Goal: Check status: Check status

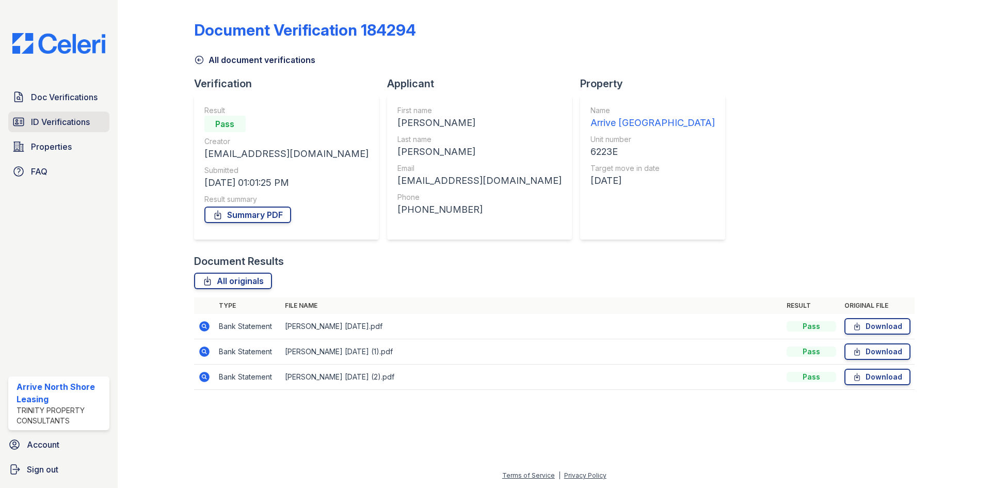
click at [33, 122] on span "ID Verifications" at bounding box center [60, 122] width 59 height 12
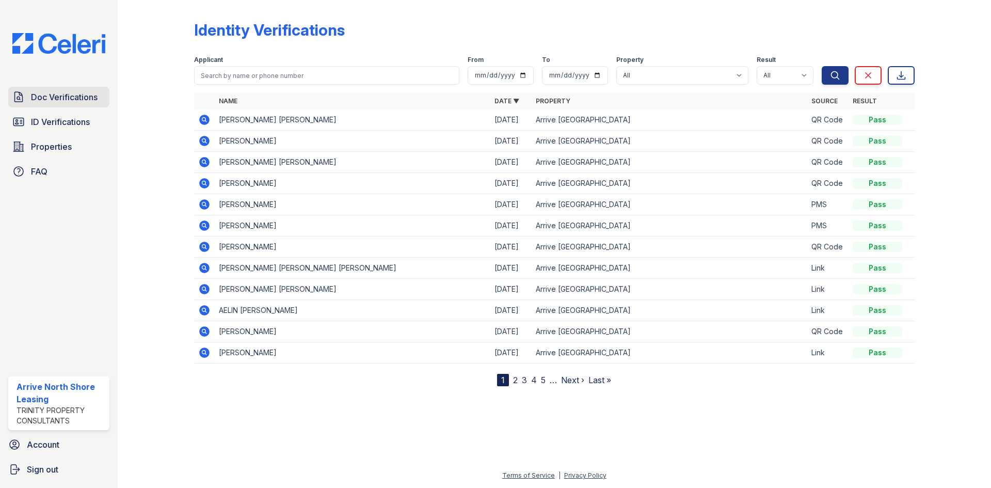
click at [50, 97] on span "Doc Verifications" at bounding box center [64, 97] width 67 height 12
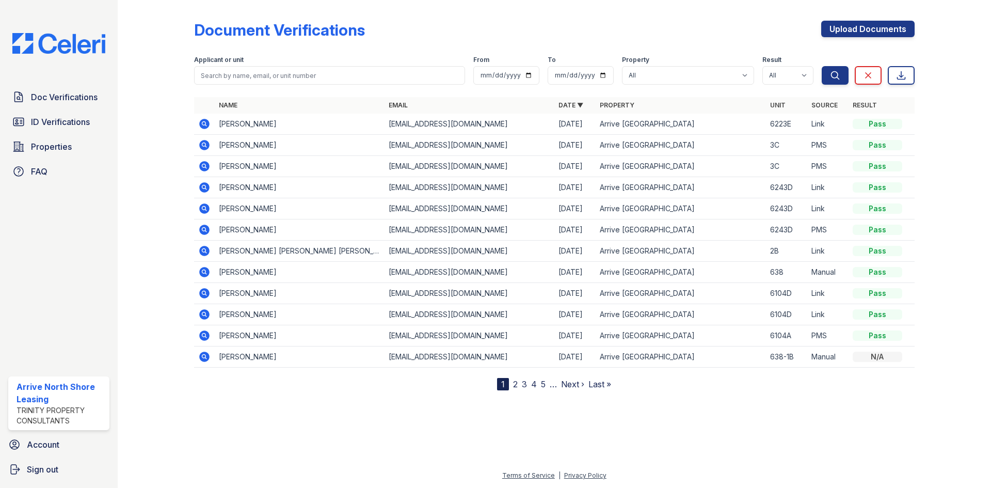
click at [207, 165] on icon at bounding box center [204, 166] width 10 height 10
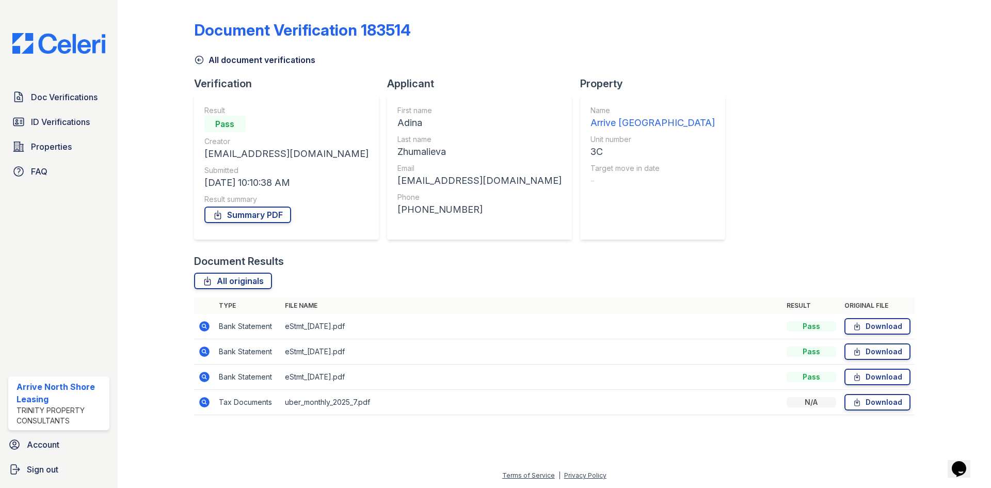
click at [206, 325] on icon at bounding box center [204, 326] width 10 height 10
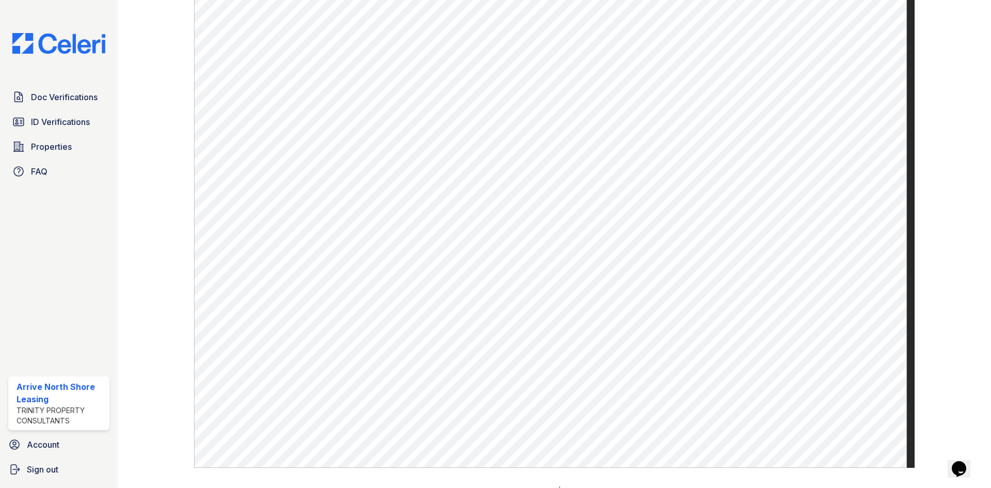
scroll to position [535, 0]
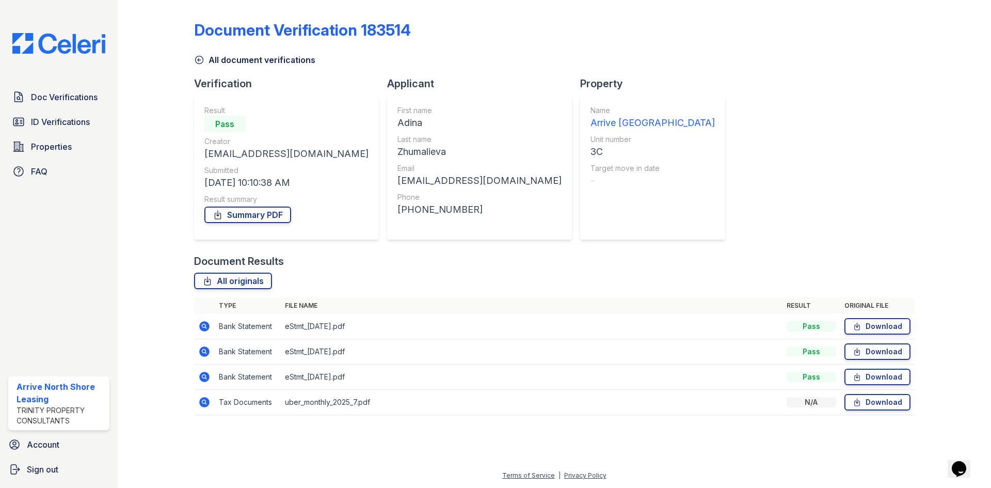
click at [203, 353] on icon at bounding box center [204, 351] width 10 height 10
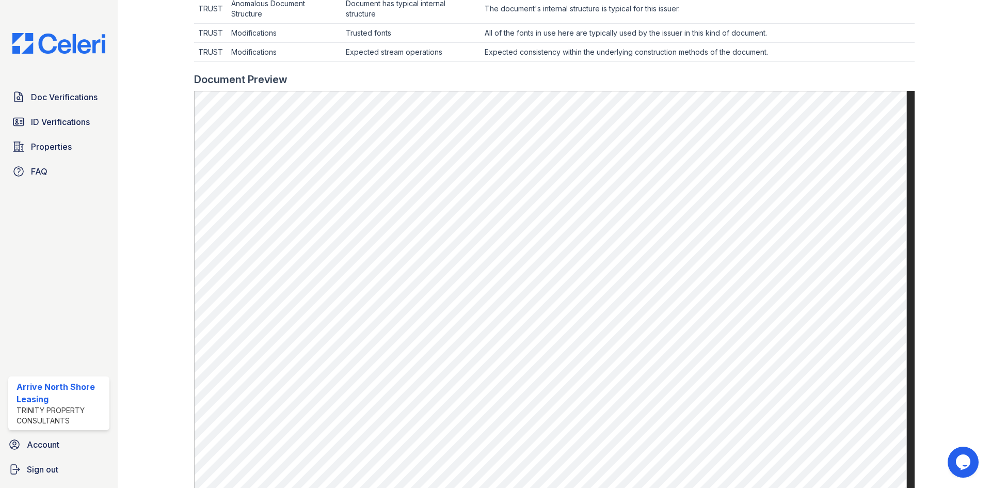
scroll to position [535, 0]
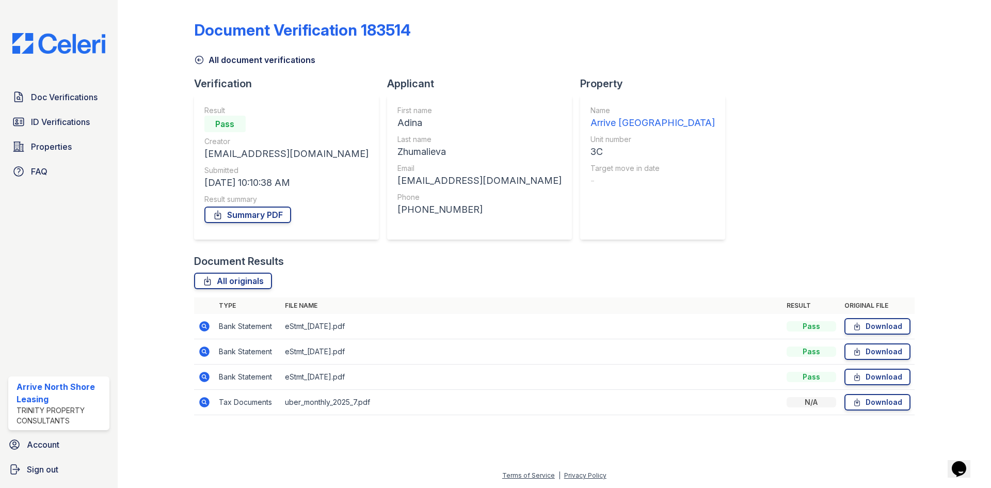
click at [209, 401] on icon at bounding box center [204, 402] width 10 height 10
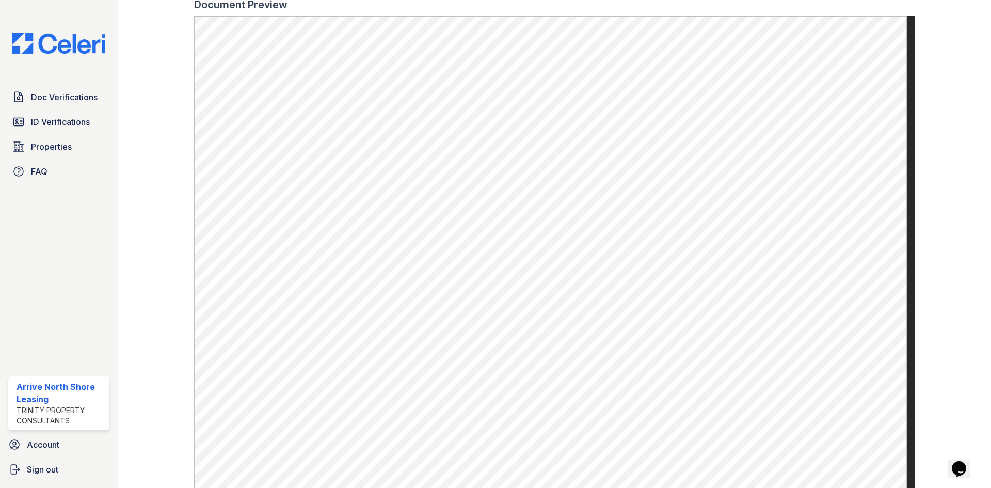
scroll to position [361, 0]
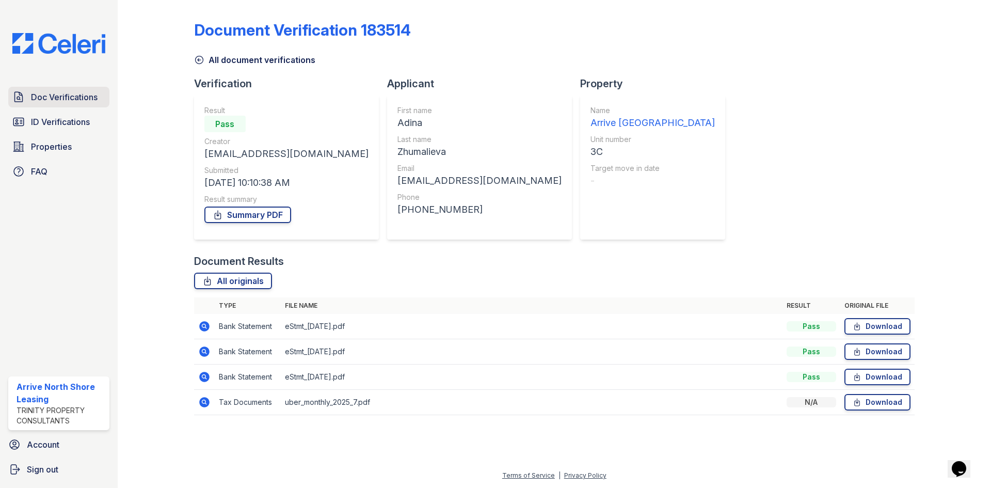
click at [74, 95] on span "Doc Verifications" at bounding box center [64, 97] width 67 height 12
